Goal: Check status: Check status

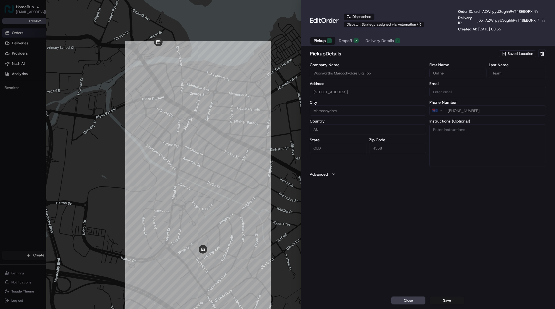
type input "+1"
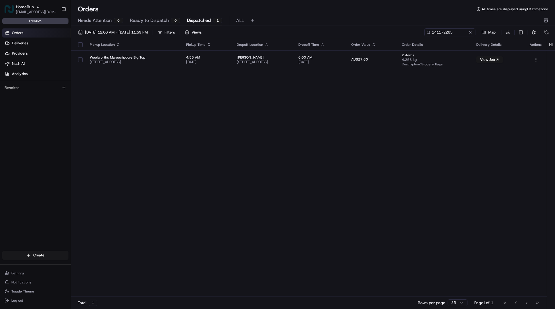
click at [407, 94] on div "Pickup Location Pickup Time Dropoff Location Dropoff Time Order Value Order Det…" at bounding box center [309, 168] width 476 height 258
click at [446, 30] on input "141172265" at bounding box center [441, 32] width 68 height 8
paste input "99"
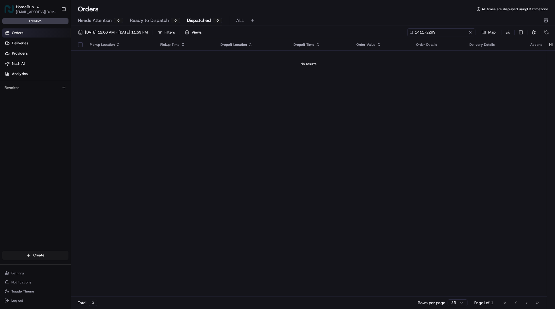
type input "141172299"
click at [32, 32] on link "Orders" at bounding box center [36, 32] width 69 height 9
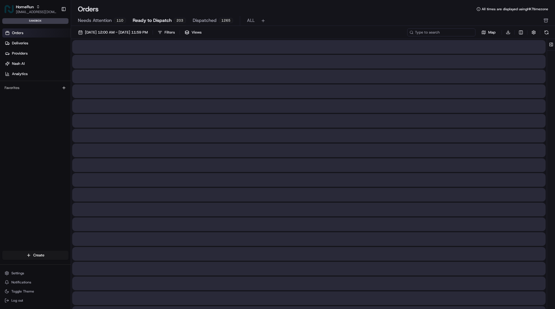
click at [456, 33] on input at bounding box center [441, 32] width 68 height 8
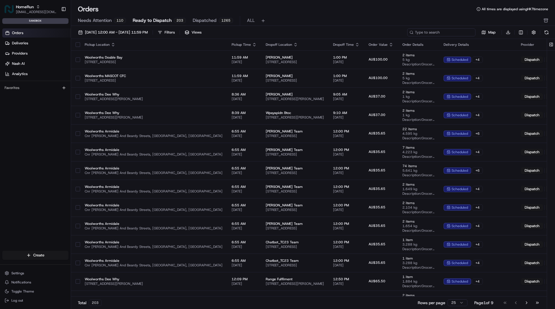
paste input "141172299"
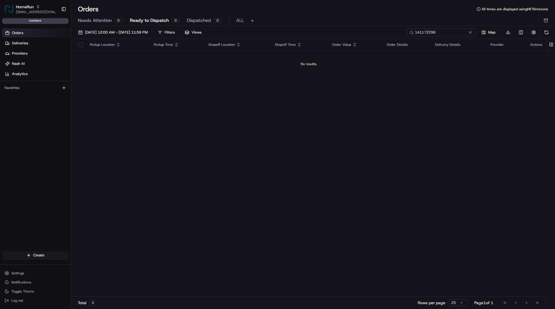
type input "141172299"
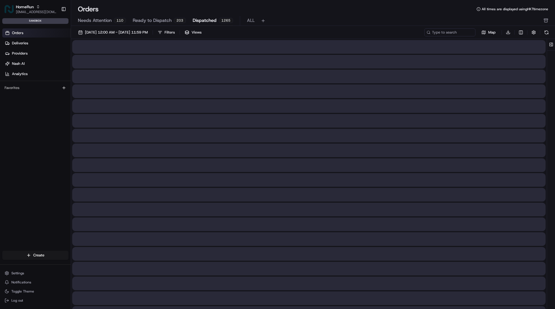
click at [201, 22] on span "Dispatched" at bounding box center [205, 20] width 24 height 7
